Goal: Task Accomplishment & Management: Use online tool/utility

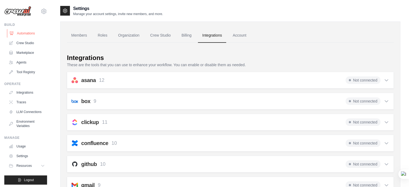
click at [30, 34] on link "Automations" at bounding box center [27, 33] width 41 height 9
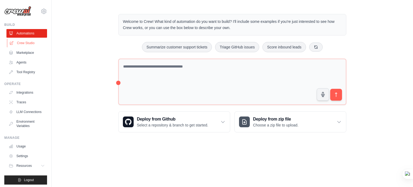
click at [26, 42] on link "Crew Studio" at bounding box center [27, 43] width 41 height 9
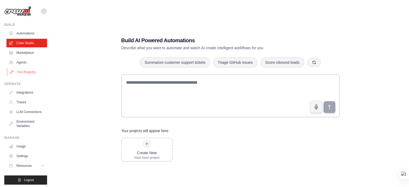
click at [25, 73] on link "Tool Registry" at bounding box center [27, 72] width 41 height 9
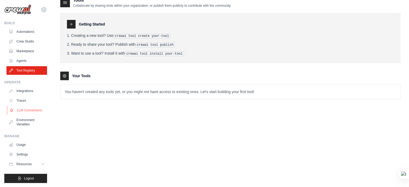
scroll to position [11, 0]
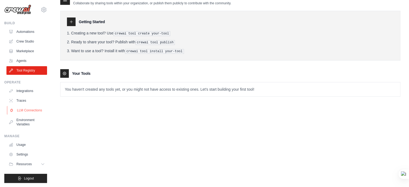
click at [37, 110] on link "LLM Connections" at bounding box center [27, 110] width 41 height 9
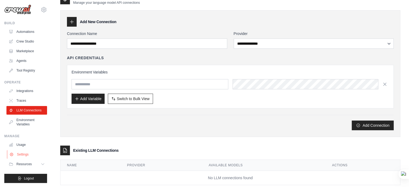
scroll to position [23, 0]
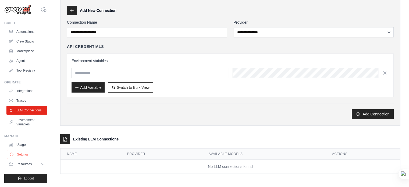
click at [20, 156] on link "Settings" at bounding box center [27, 154] width 41 height 9
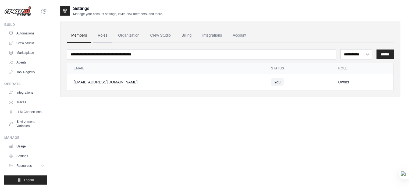
click at [103, 36] on link "Roles" at bounding box center [102, 35] width 18 height 15
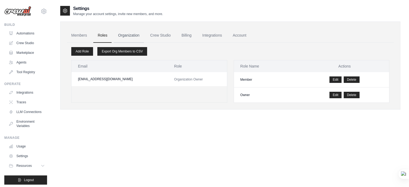
click at [132, 36] on link "Organization" at bounding box center [129, 35] width 30 height 15
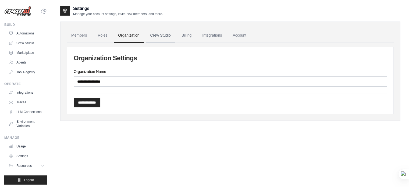
click at [159, 36] on link "Crew Studio" at bounding box center [160, 35] width 29 height 15
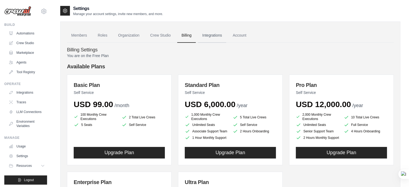
click at [215, 36] on link "Integrations" at bounding box center [212, 35] width 28 height 15
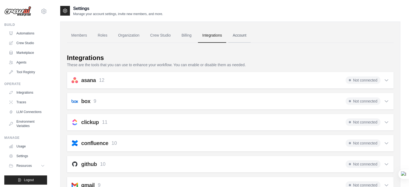
click at [236, 35] on link "Account" at bounding box center [240, 35] width 22 height 15
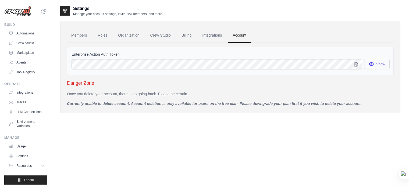
click at [377, 65] on button "Show" at bounding box center [378, 64] width 26 height 10
click at [377, 64] on button "Show" at bounding box center [378, 64] width 26 height 10
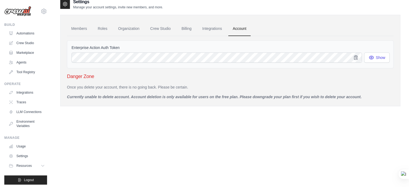
scroll to position [11, 0]
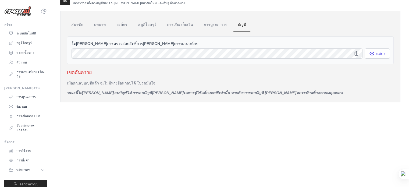
click at [292, 112] on div "การตั้งค่า จัดการการตั้งค่าบัญชีของคุณ เชิญสมาชิกใหม่ และอื่นๆ อีกมากมาย สมาชิก…" at bounding box center [230, 88] width 341 height 187
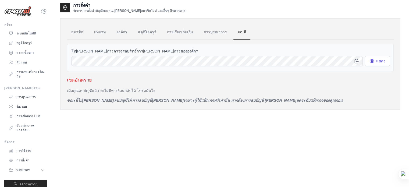
scroll to position [0, 0]
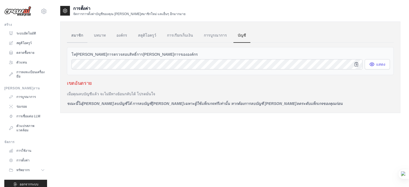
click at [76, 36] on font "สมาชิก" at bounding box center [77, 35] width 12 height 4
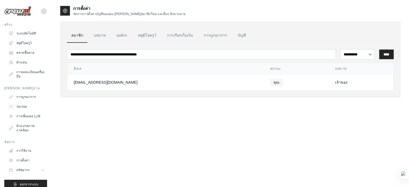
drag, startPoint x: 110, startPoint y: 107, endPoint x: 300, endPoint y: 138, distance: 192.7
click at [300, 138] on div "การตั้งค่า จัดการการตั้งค่าบัญชีของคุณ เชิญสมาชิกใหม่ และอื่นๆ อีกมากมาย สมาชิก…" at bounding box center [230, 98] width 341 height 187
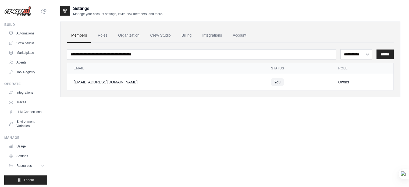
click at [110, 129] on div "**********" at bounding box center [230, 98] width 341 height 187
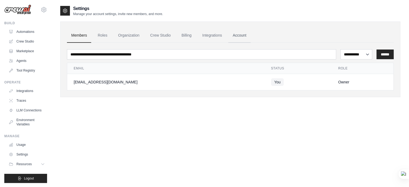
click at [237, 34] on link "Account" at bounding box center [240, 35] width 22 height 15
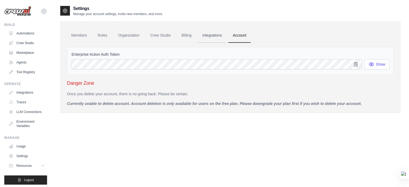
click at [211, 36] on link "Integrations" at bounding box center [212, 35] width 28 height 15
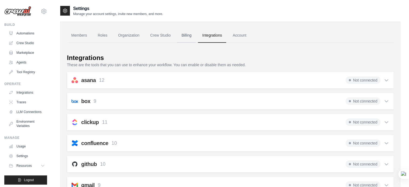
click at [184, 37] on link "Billing" at bounding box center [186, 35] width 19 height 15
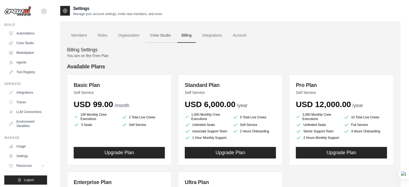
click at [158, 36] on link "Crew Studio" at bounding box center [160, 35] width 29 height 15
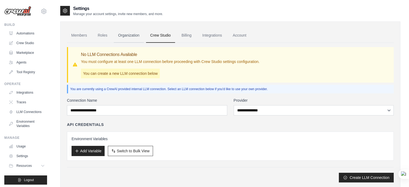
click at [131, 36] on link "Organization" at bounding box center [129, 35] width 30 height 15
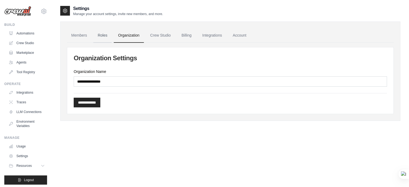
click at [101, 37] on link "Roles" at bounding box center [102, 35] width 18 height 15
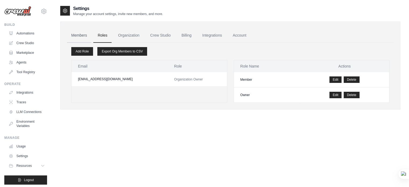
click at [76, 35] on link "Members" at bounding box center [79, 35] width 24 height 15
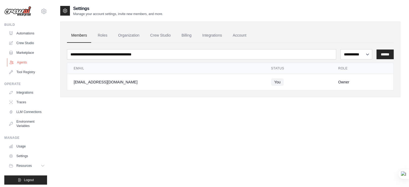
click at [30, 64] on link "Agents" at bounding box center [27, 62] width 41 height 9
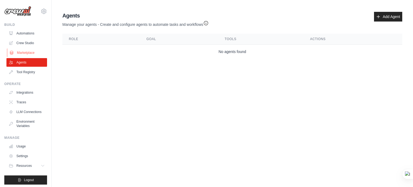
click at [31, 54] on link "Marketplace" at bounding box center [27, 52] width 41 height 9
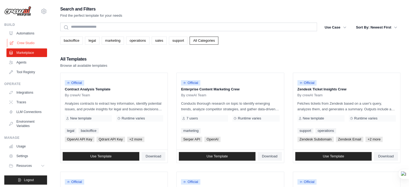
click at [30, 44] on link "Crew Studio" at bounding box center [27, 43] width 41 height 9
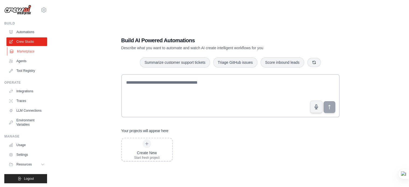
scroll to position [2, 0]
click at [28, 164] on span "Resources" at bounding box center [24, 164] width 15 height 4
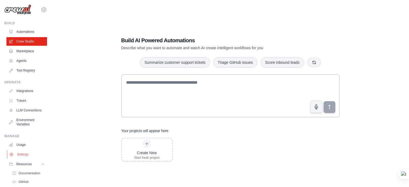
scroll to position [36, 0]
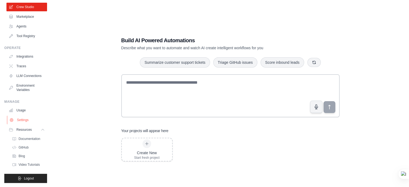
click at [24, 119] on link "Settings" at bounding box center [27, 120] width 41 height 9
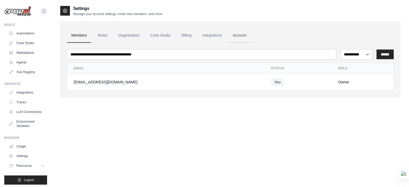
click at [238, 35] on link "Account" at bounding box center [240, 35] width 22 height 15
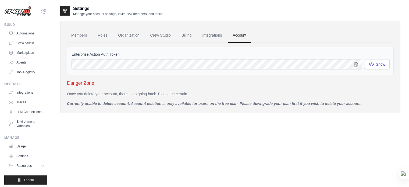
drag, startPoint x: 363, startPoint y: 107, endPoint x: 375, endPoint y: 106, distance: 12.1
click at [363, 107] on div "Members Roles Organization Crew Studio Billing Integrations Account Enterprise …" at bounding box center [230, 68] width 341 height 92
click at [376, 106] on div "Members Roles Organization Crew Studio Billing Integrations Account Enterprise …" at bounding box center [230, 68] width 341 height 92
drag, startPoint x: 376, startPoint y: 104, endPoint x: 356, endPoint y: 104, distance: 20.5
click at [371, 104] on p "Currently unable to delete account. Account deletion is only available for user…" at bounding box center [230, 103] width 327 height 5
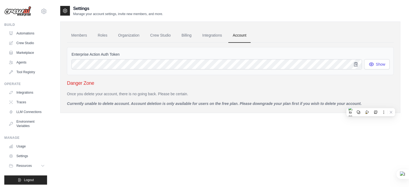
drag, startPoint x: 356, startPoint y: 104, endPoint x: 319, endPoint y: 104, distance: 36.6
click at [338, 104] on p "Currently unable to delete account. Account deletion is only available for user…" at bounding box center [230, 103] width 327 height 5
drag, startPoint x: 319, startPoint y: 104, endPoint x: 300, endPoint y: 103, distance: 19.7
click at [305, 104] on p "Currently unable to delete account. Account deletion is only available for user…" at bounding box center [230, 103] width 327 height 5
drag, startPoint x: 293, startPoint y: 103, endPoint x: 268, endPoint y: 102, distance: 25.6
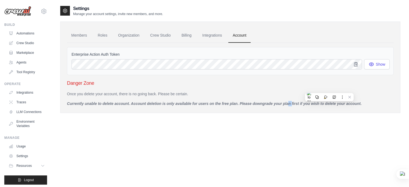
click at [277, 103] on p "Currently unable to delete account. Account deletion is only available for user…" at bounding box center [230, 103] width 327 height 5
drag, startPoint x: 256, startPoint y: 101, endPoint x: 237, endPoint y: 100, distance: 18.9
click at [241, 101] on p "Currently unable to delete account. Account deletion is only available for user…" at bounding box center [230, 103] width 327 height 5
drag, startPoint x: 227, startPoint y: 100, endPoint x: 202, endPoint y: 98, distance: 25.2
click at [221, 100] on div "Once you delete your account, there is no going back. Please be certain. Curren…" at bounding box center [230, 98] width 327 height 15
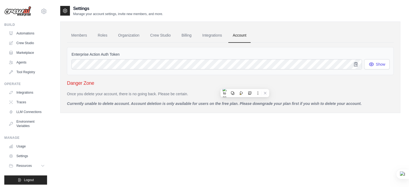
click at [212, 80] on h3 "Danger Zone" at bounding box center [230, 83] width 327 height 8
click at [77, 38] on link "Members" at bounding box center [79, 35] width 24 height 15
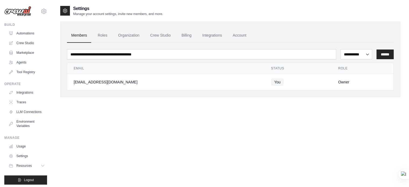
click at [344, 80] on div "Owner" at bounding box center [363, 81] width 49 height 5
drag, startPoint x: 274, startPoint y: 81, endPoint x: 218, endPoint y: 81, distance: 55.7
click at [237, 81] on tr "sanggodae.thailand@gmail.com You Owner" at bounding box center [230, 82] width 327 height 16
drag, startPoint x: 117, startPoint y: 82, endPoint x: 93, endPoint y: 82, distance: 24.0
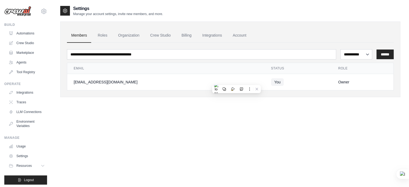
click at [99, 82] on div "sanggodae.thailand@gmail.com" at bounding box center [166, 81] width 185 height 5
click at [84, 83] on div "sanggodae.thailand@gmail.com" at bounding box center [166, 81] width 185 height 5
drag, startPoint x: 82, startPoint y: 75, endPoint x: 126, endPoint y: 75, distance: 43.3
click at [83, 75] on td "sanggodae.thailand@gmail.com" at bounding box center [166, 82] width 198 height 16
click at [152, 113] on div "**********" at bounding box center [230, 98] width 341 height 187
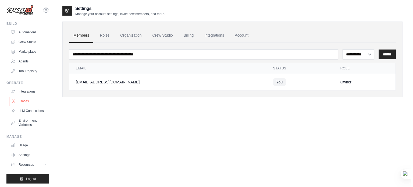
scroll to position [2, 0]
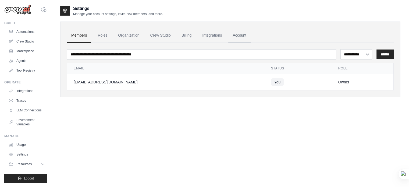
click at [234, 34] on link "Account" at bounding box center [240, 35] width 22 height 15
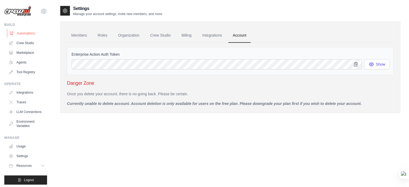
click at [35, 30] on link "Automations" at bounding box center [27, 33] width 41 height 9
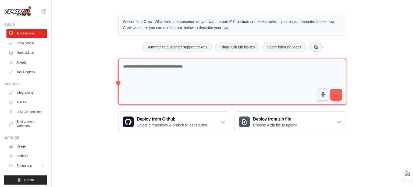
click at [253, 74] on textarea at bounding box center [232, 82] width 228 height 47
type textarea "**********"
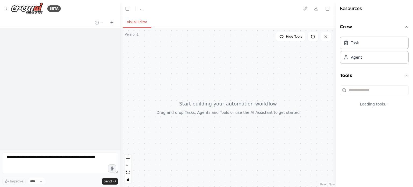
select select "****"
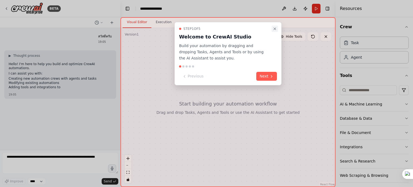
click at [274, 28] on icon "Close walkthrough" at bounding box center [275, 29] width 4 height 4
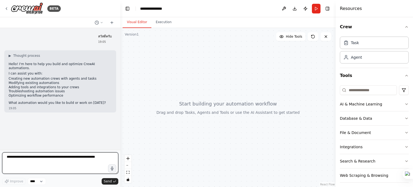
click at [80, 160] on textarea at bounding box center [60, 163] width 116 height 22
type textarea "*******"
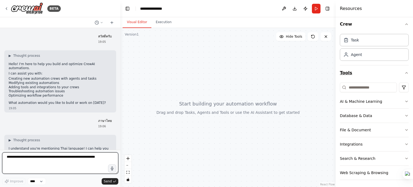
scroll to position [3, 0]
click at [40, 160] on textarea at bounding box center [60, 163] width 116 height 22
type textarea "*"
type textarea "**********"
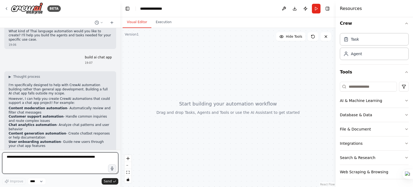
scroll to position [177, 0]
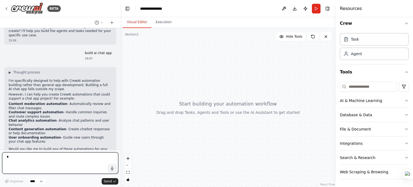
type textarea "**"
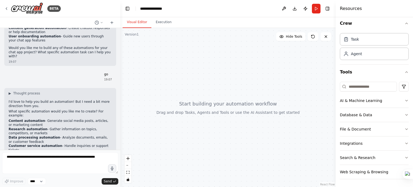
scroll to position [283, 0]
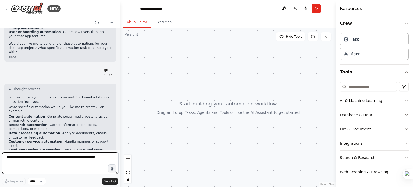
click at [53, 162] on textarea at bounding box center [60, 163] width 116 height 22
type textarea "**"
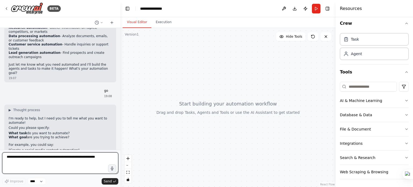
scroll to position [384, 0]
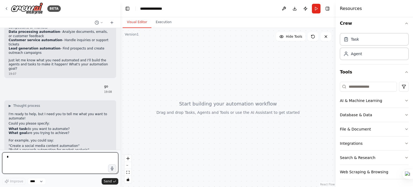
type textarea "**"
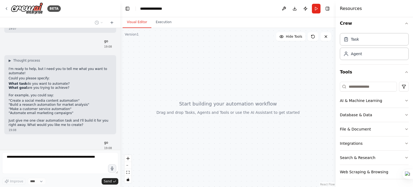
scroll to position [461, 0]
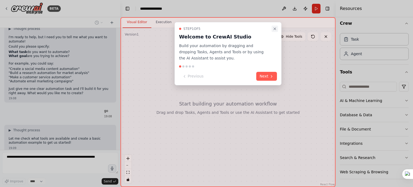
click at [274, 30] on icon "Close walkthrough" at bounding box center [275, 29] width 4 height 4
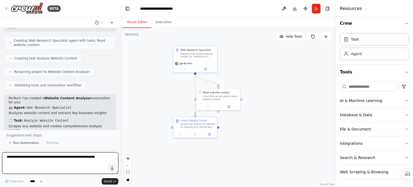
scroll to position [641, 0]
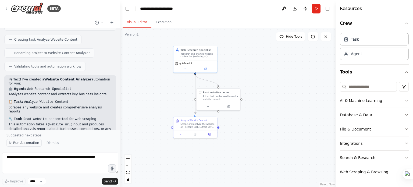
click at [16, 143] on span "Run Automation" at bounding box center [26, 143] width 26 height 4
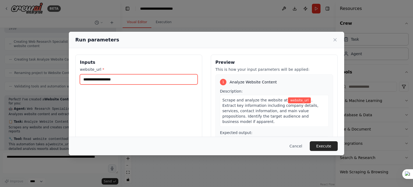
click at [143, 79] on input "website_url *" at bounding box center [139, 79] width 118 height 10
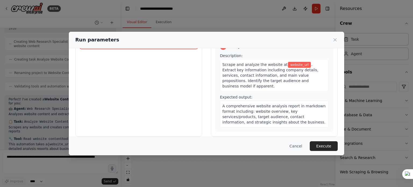
scroll to position [0, 0]
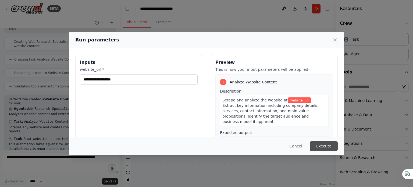
click at [324, 145] on button "Execute" at bounding box center [324, 146] width 28 height 10
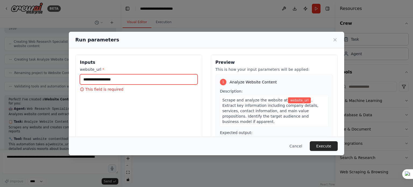
click at [123, 79] on input "website_url *" at bounding box center [139, 79] width 118 height 10
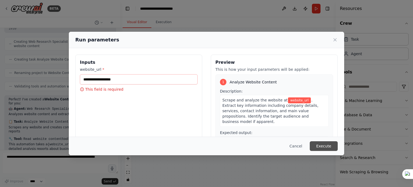
click at [321, 146] on button "Execute" at bounding box center [324, 146] width 28 height 10
click at [305, 150] on button "Cancel" at bounding box center [296, 146] width 21 height 10
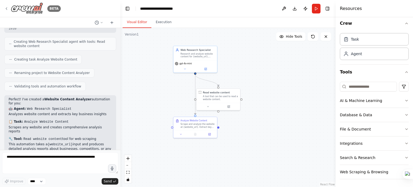
click at [9, 10] on div "BETA" at bounding box center [32, 8] width 57 height 12
